Goal: Information Seeking & Learning: Check status

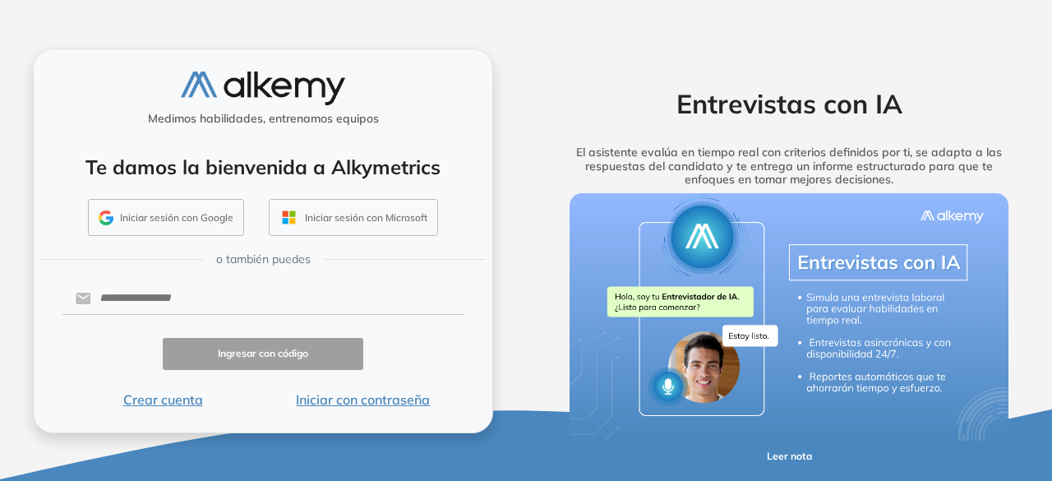
click at [194, 235] on button "Iniciar sesión con Google" at bounding box center [166, 218] width 156 height 38
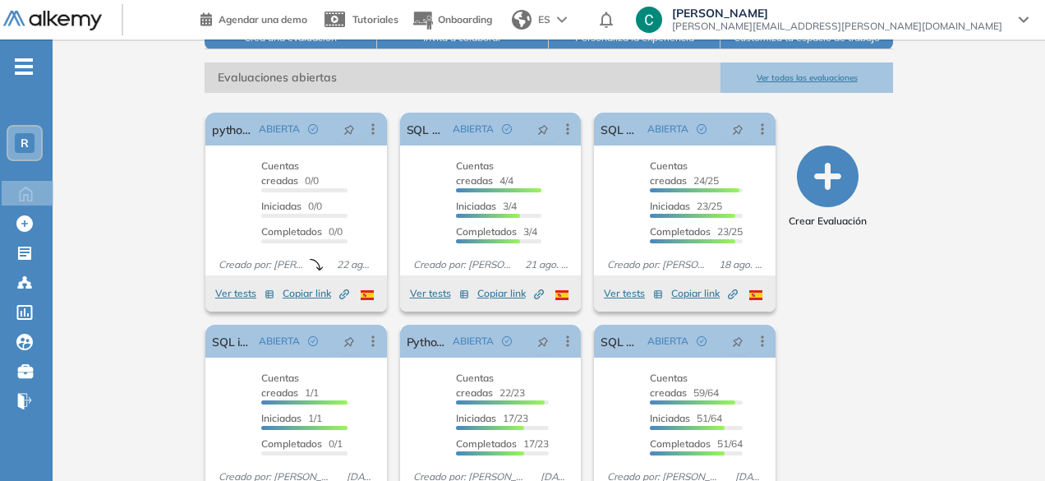
scroll to position [235, 0]
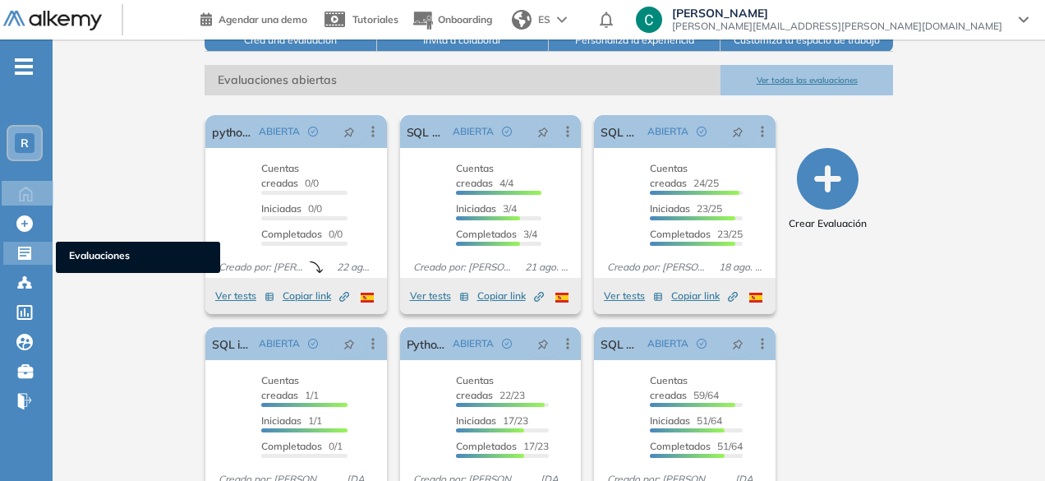
click at [30, 256] on icon at bounding box center [24, 253] width 13 height 13
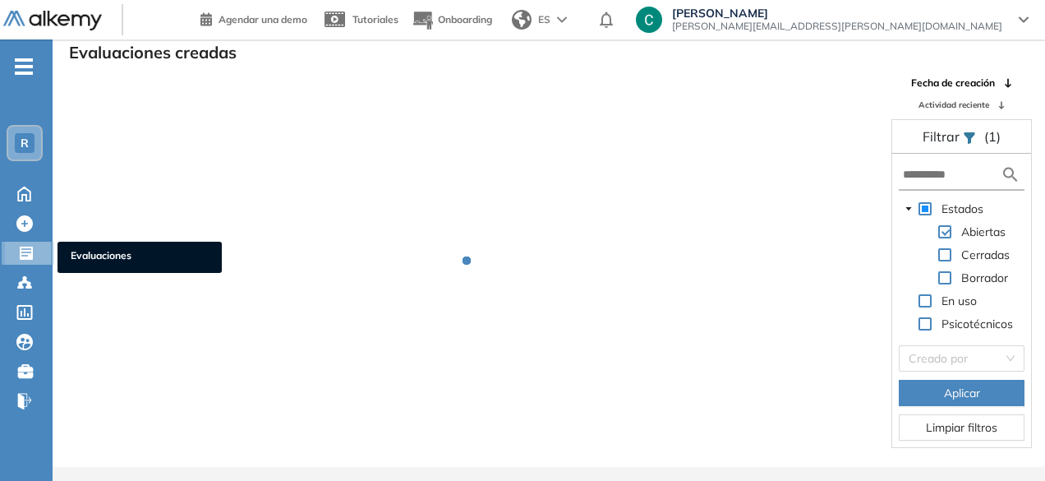
scroll to position [39, 0]
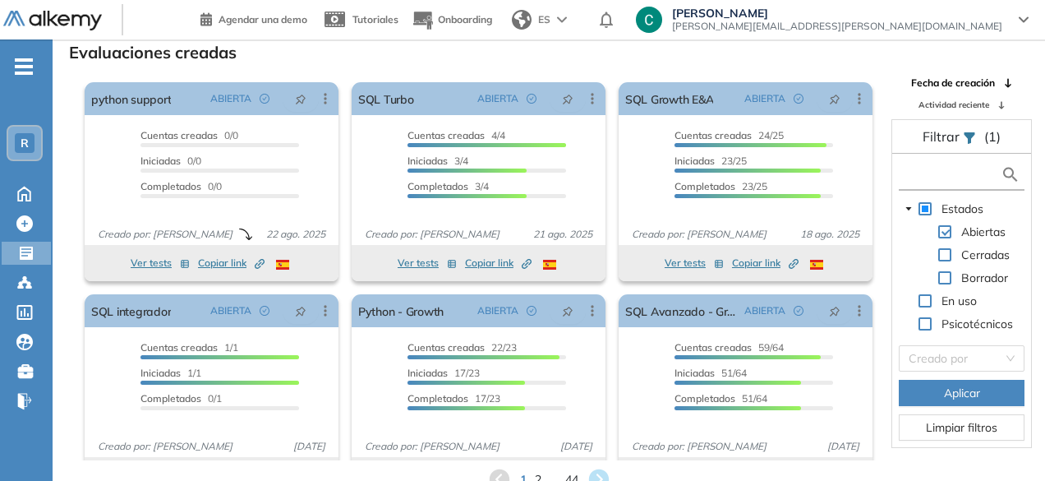
click at [965, 173] on input "text" at bounding box center [952, 174] width 98 height 17
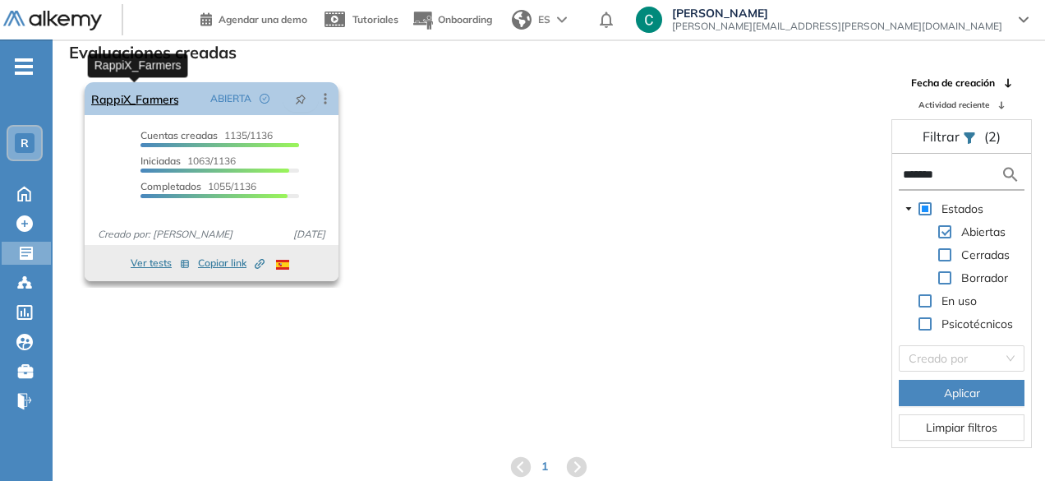
type input "*******"
click at [174, 97] on link "RappiX_Farmers" at bounding box center [134, 98] width 87 height 33
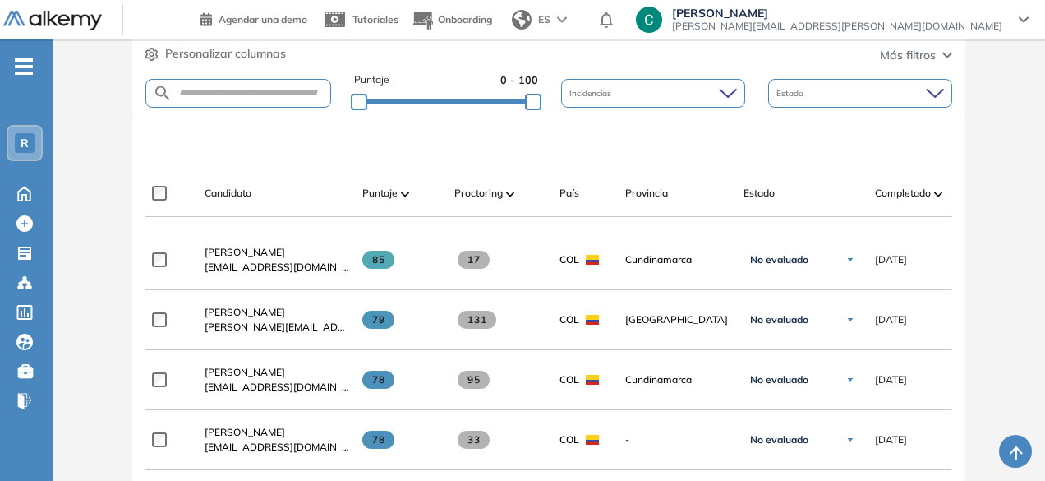
scroll to position [385, 0]
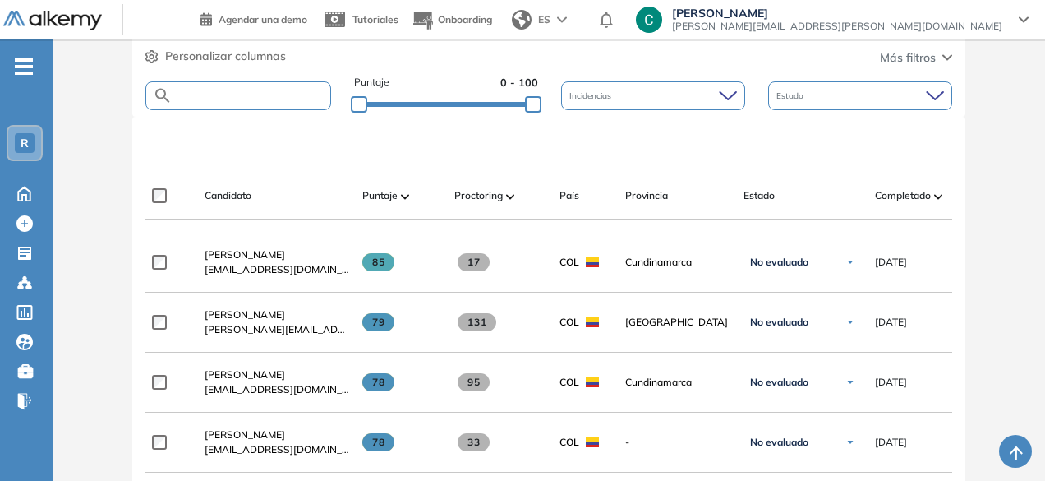
click at [236, 90] on input "text" at bounding box center [251, 96] width 157 height 12
paste input "**********"
type input "**********"
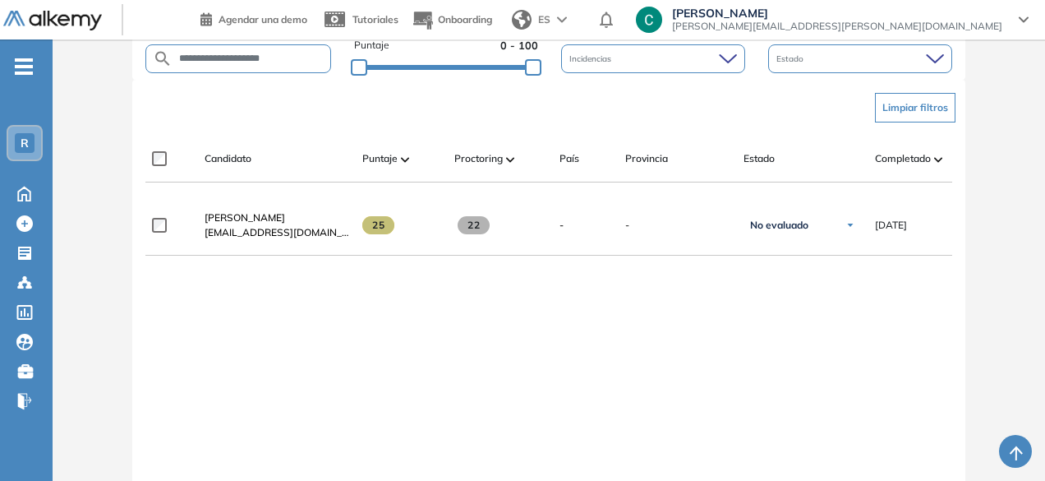
scroll to position [421, 0]
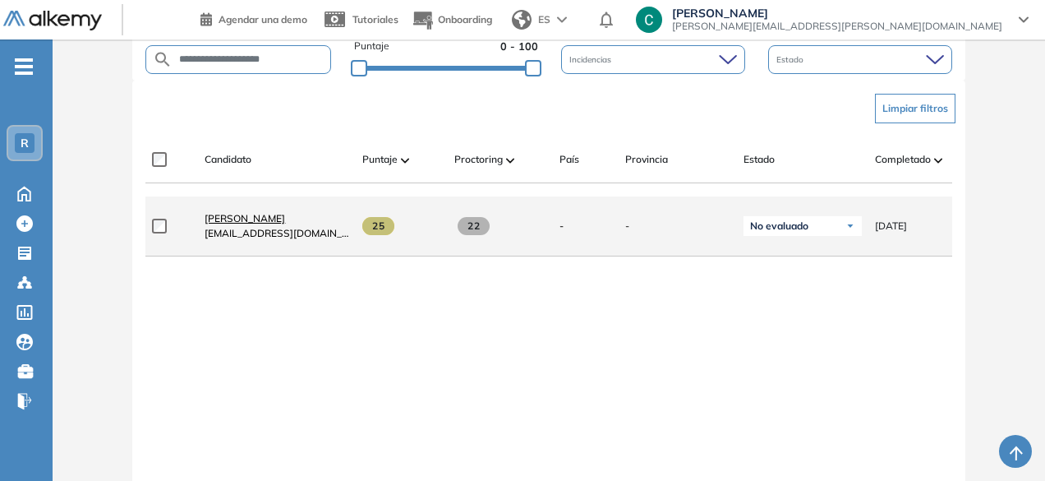
click at [247, 219] on span "[PERSON_NAME]" at bounding box center [245, 218] width 81 height 12
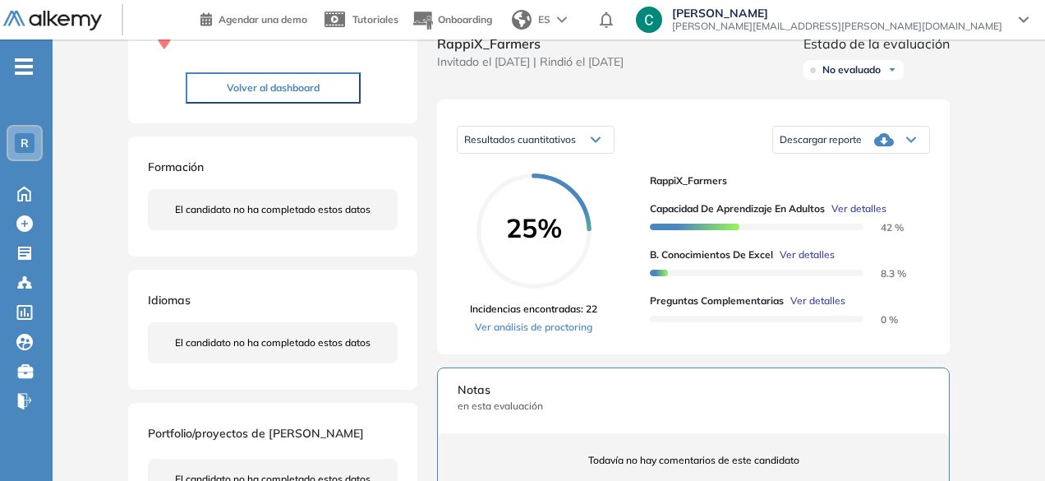
scroll to position [194, 0]
click at [587, 335] on link "Ver análisis de proctoring" at bounding box center [533, 327] width 127 height 15
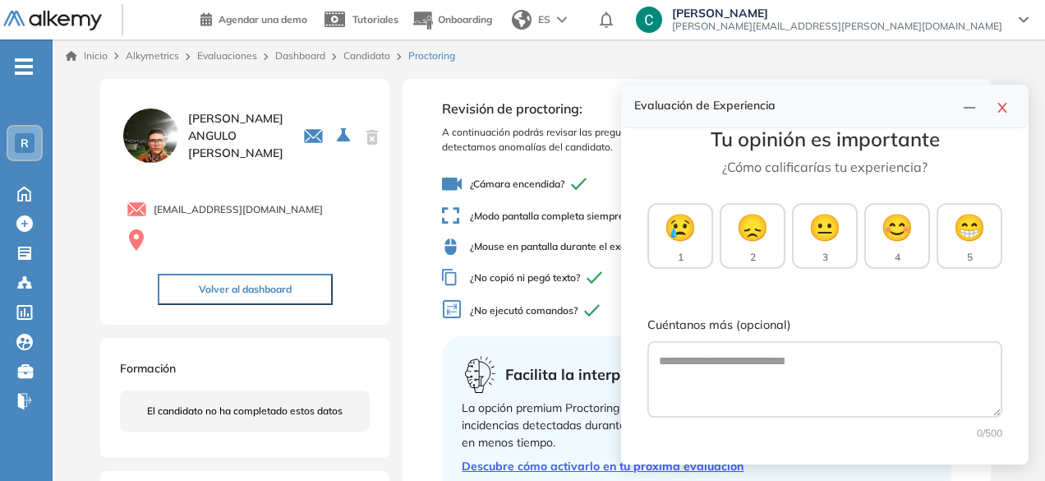
scroll to position [25, 0]
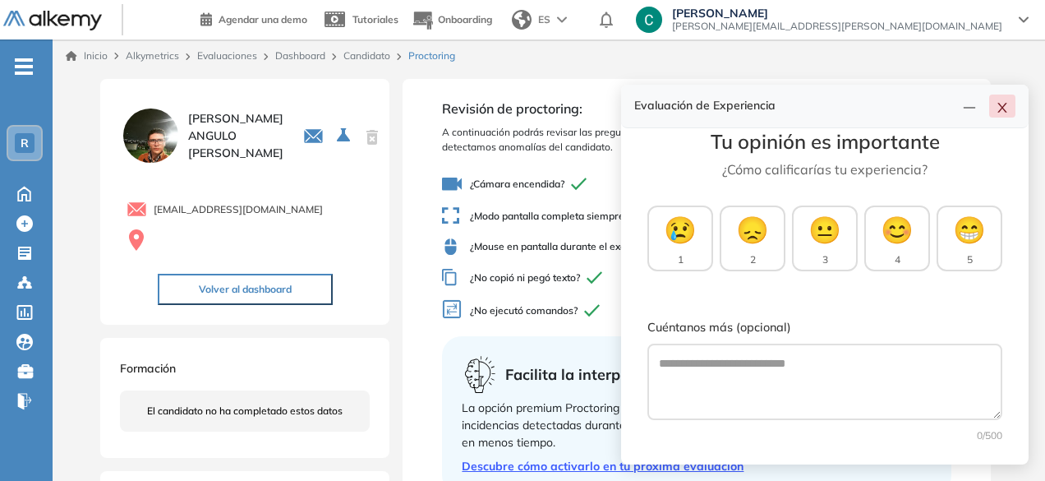
click at [1007, 113] on icon "close" at bounding box center [1002, 107] width 13 height 13
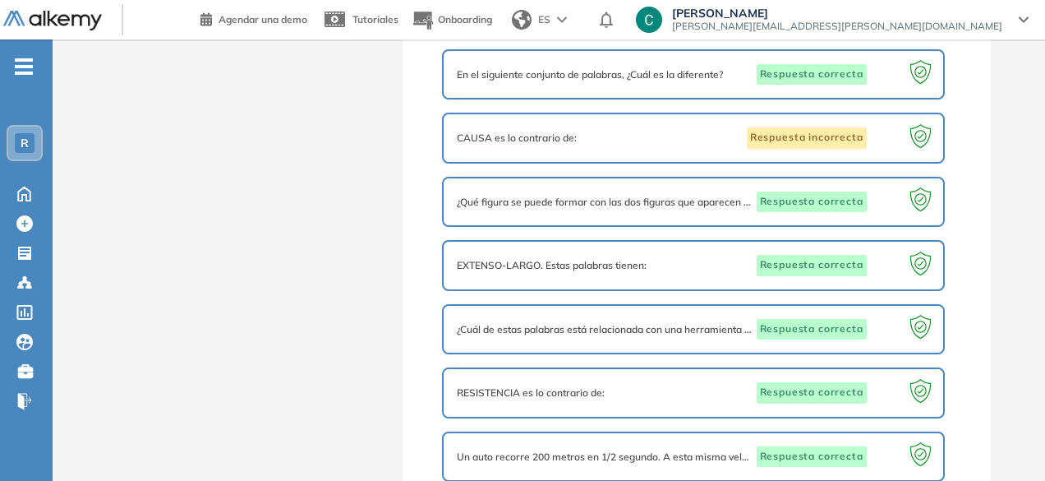
scroll to position [826, 0]
click at [643, 136] on div "CAUSA es lo contrario de: Respuesta incorrecta" at bounding box center [693, 137] width 472 height 21
click at [557, 130] on span "CAUSA es lo contrario de:" at bounding box center [517, 137] width 120 height 15
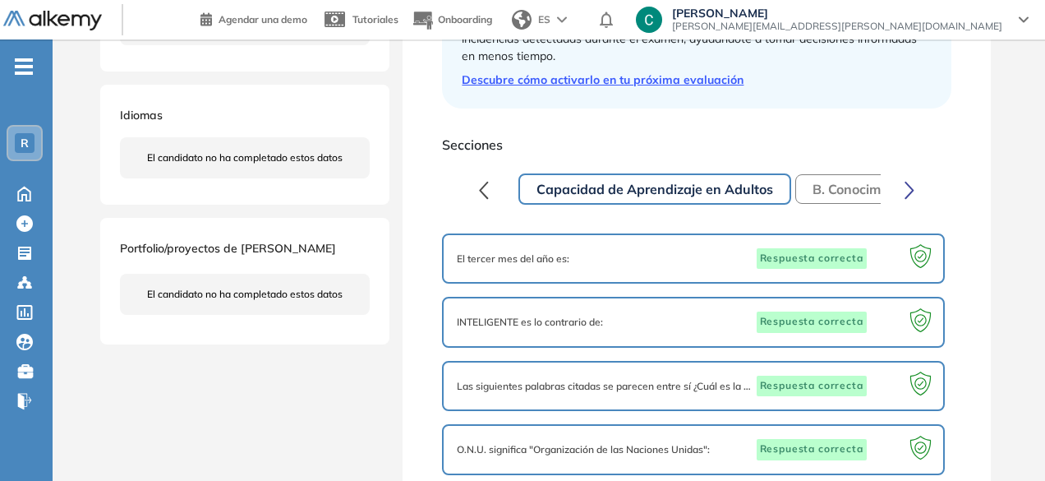
scroll to position [385, 0]
click at [839, 183] on button "B. Conocimientos de Excel" at bounding box center [893, 191] width 196 height 30
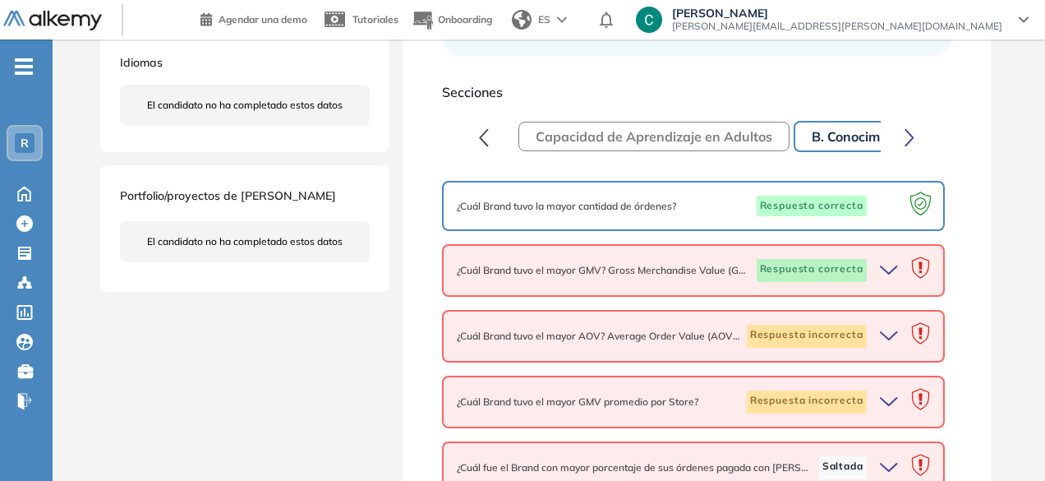
scroll to position [439, 0]
click at [716, 142] on button "Capacidad de Aprendizaje en Adultos" at bounding box center [653, 137] width 271 height 30
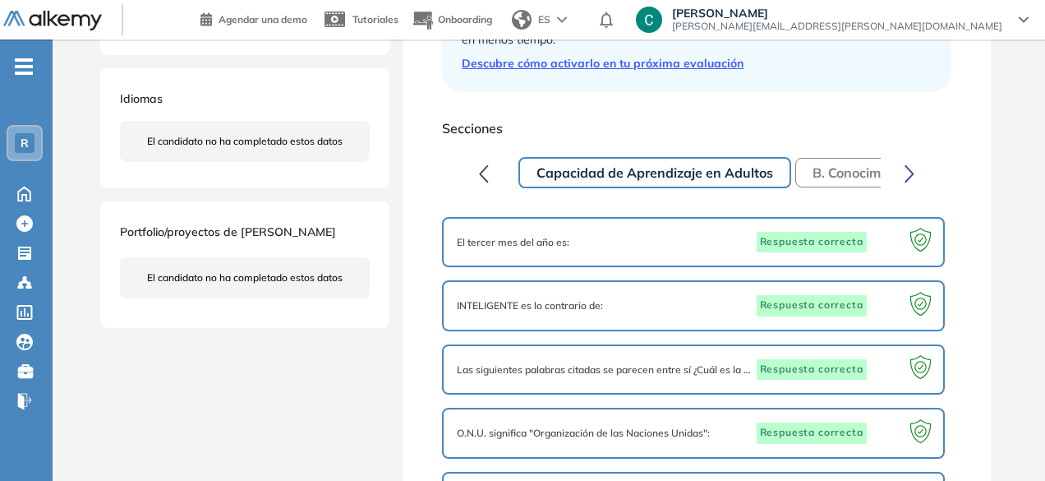
scroll to position [419, 0]
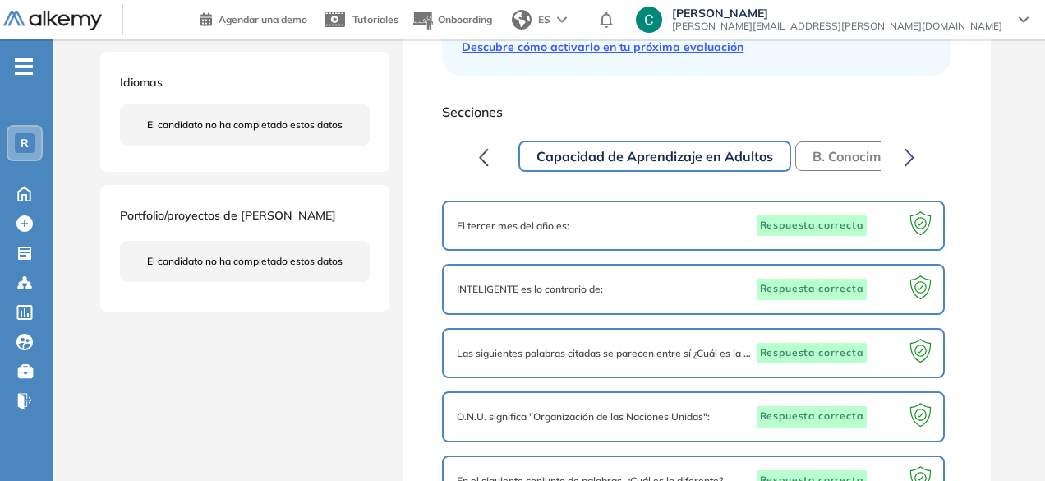
click at [835, 162] on button "B. Conocimientos de Excel" at bounding box center [893, 156] width 196 height 30
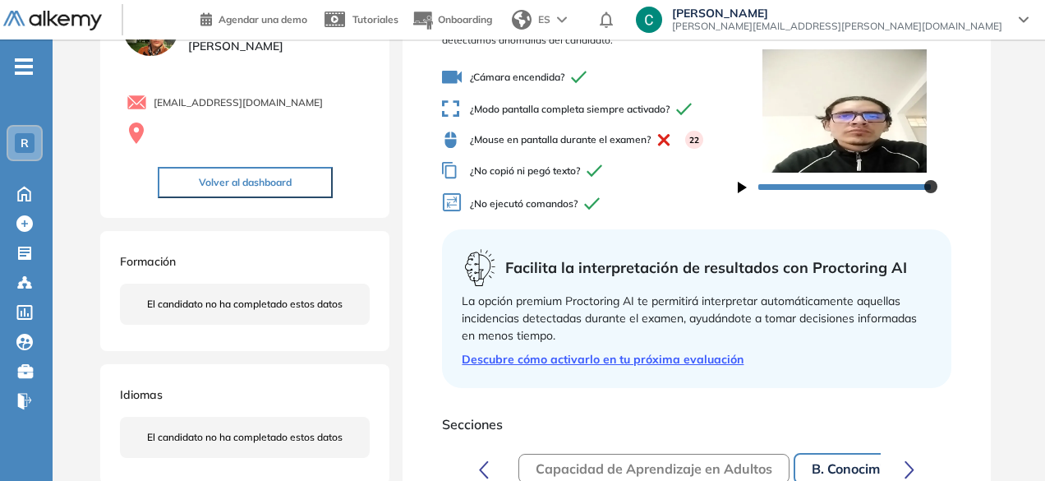
scroll to position [0, 0]
